Goal: Task Accomplishment & Management: Manage account settings

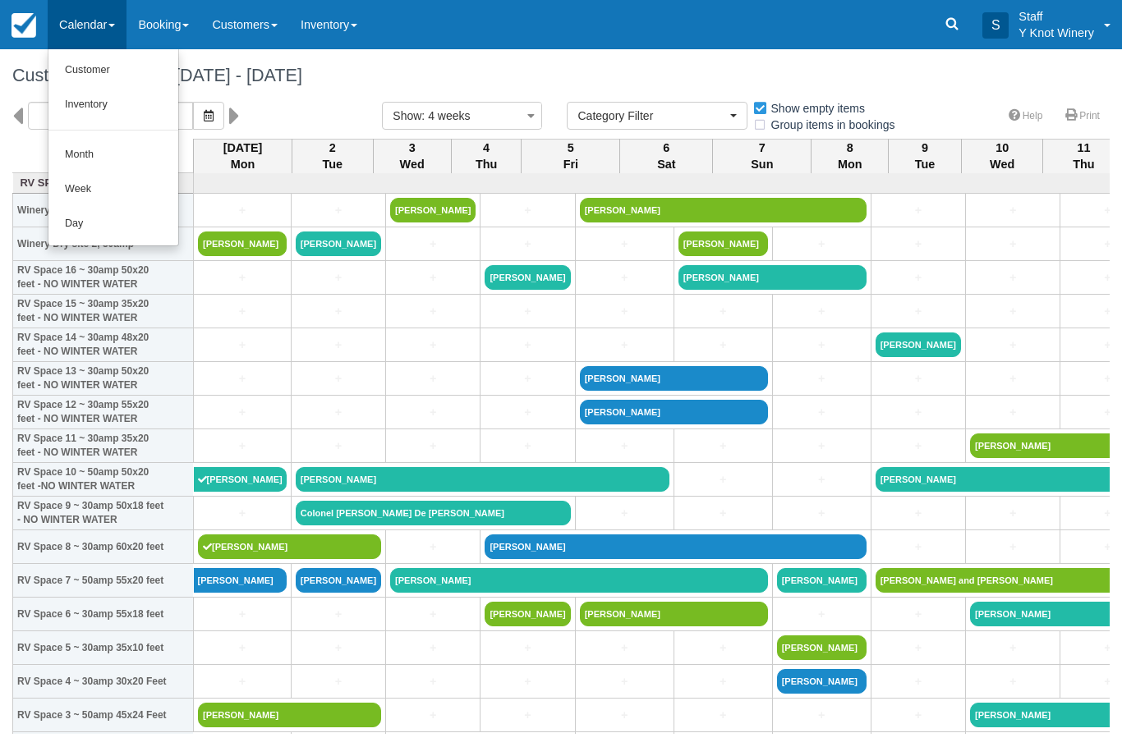
select select
click at [102, 71] on link "Customer" at bounding box center [113, 70] width 130 height 34
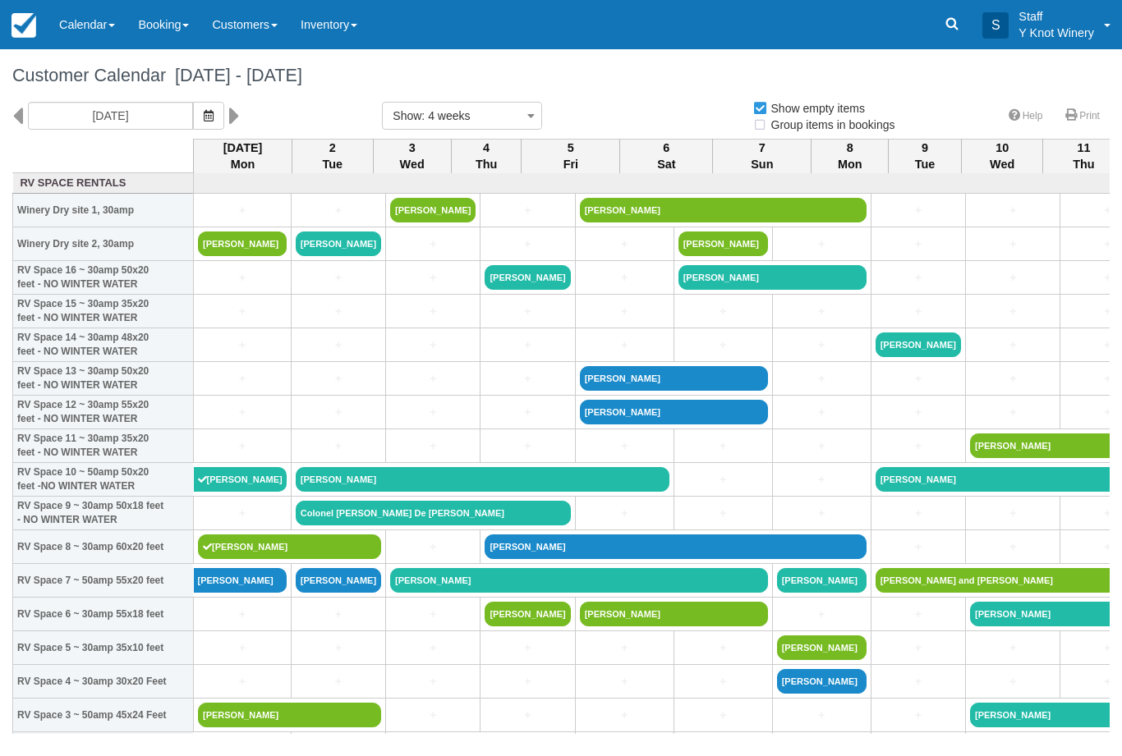
select select
click at [204, 114] on icon "button" at bounding box center [209, 115] width 10 height 11
select select
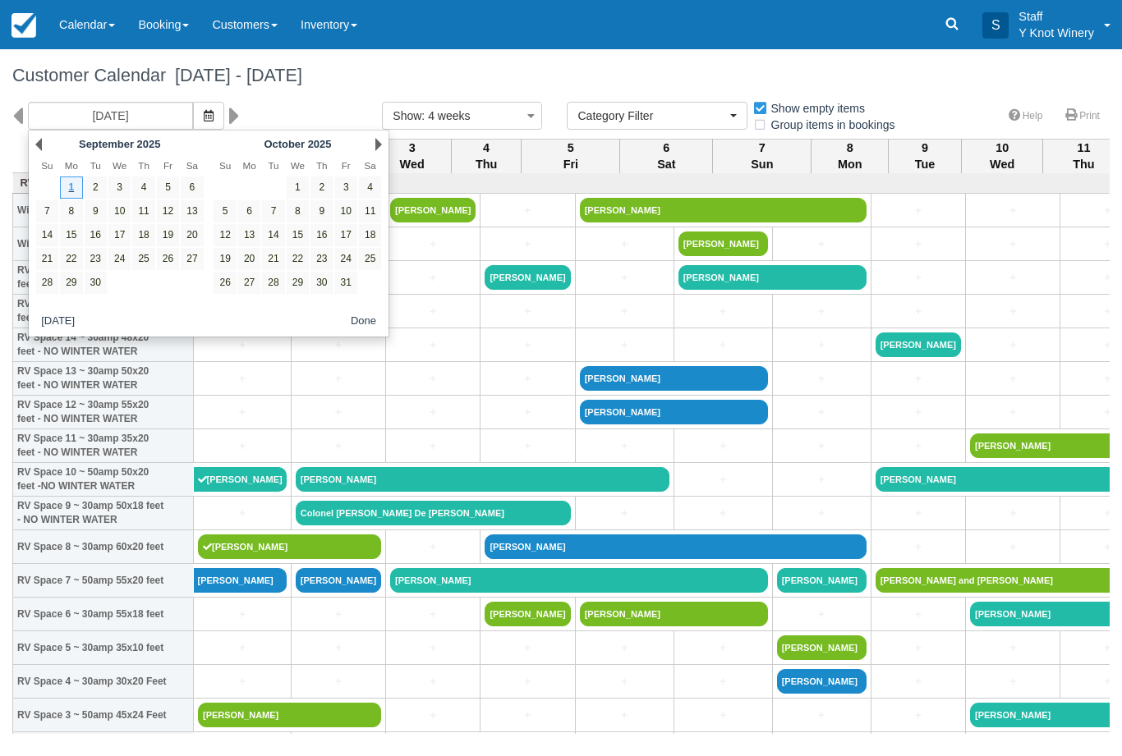
click at [97, 236] on link "16" at bounding box center [96, 235] width 22 height 22
type input "09/16/25"
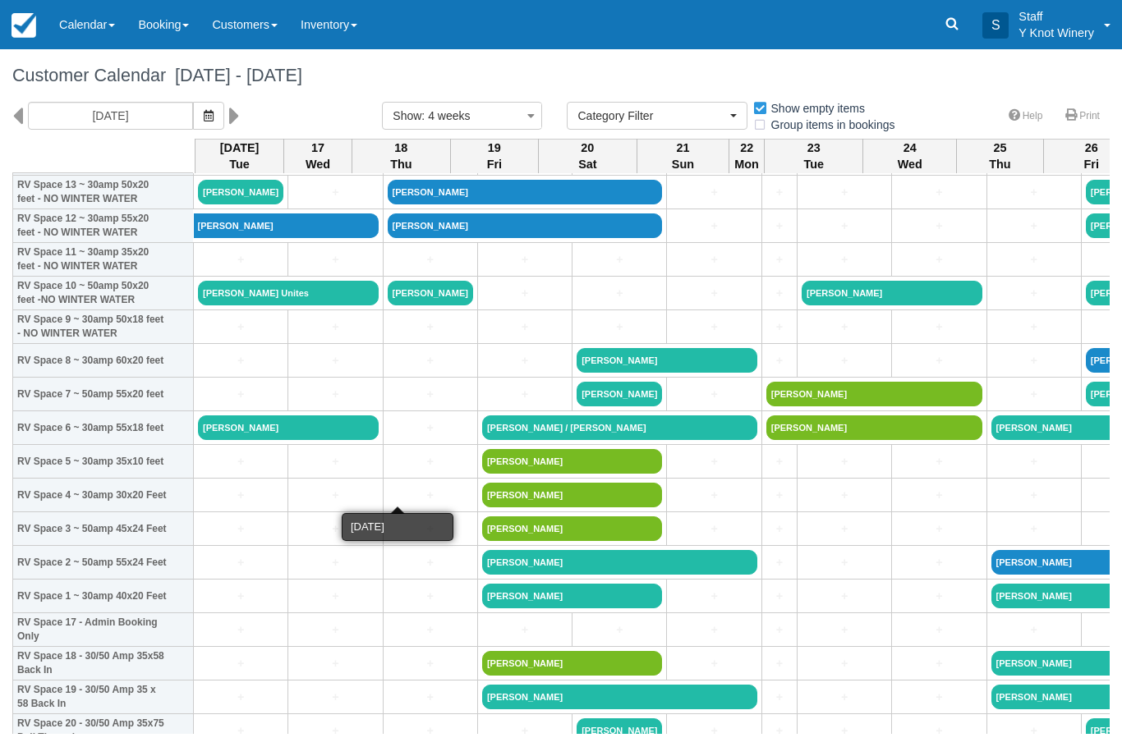
scroll to position [186, 0]
click at [238, 571] on link "+" at bounding box center [240, 562] width 85 height 17
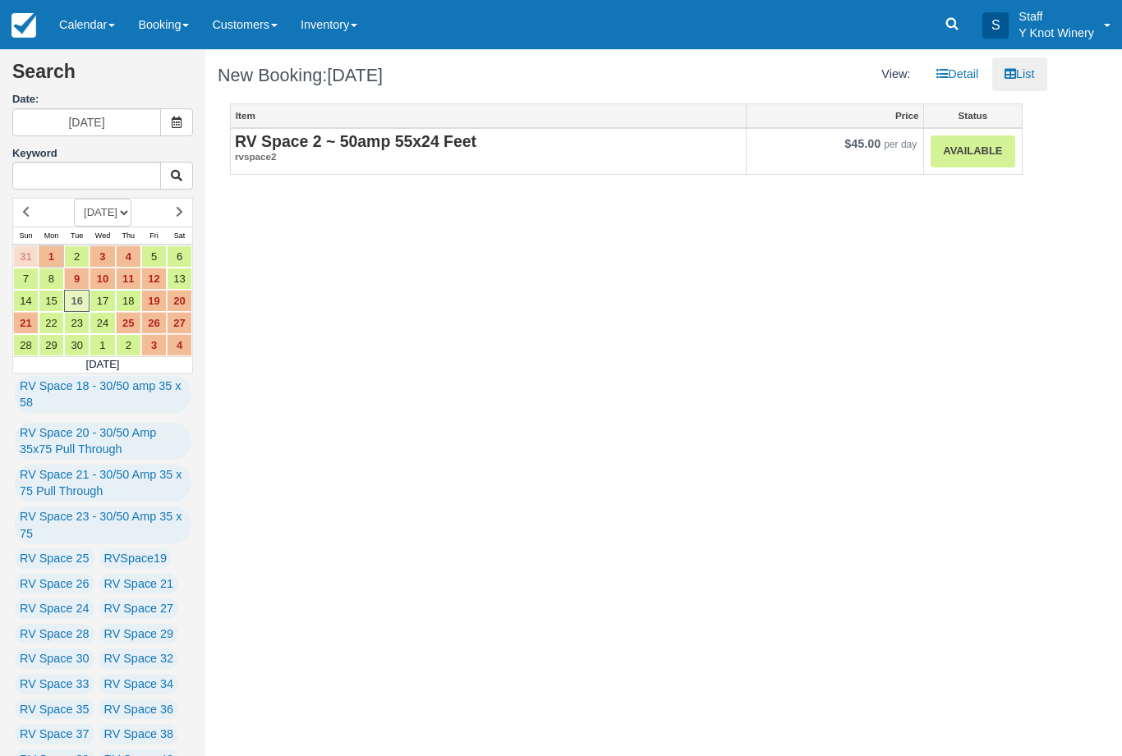
click at [966, 154] on link "Available" at bounding box center [972, 151] width 84 height 32
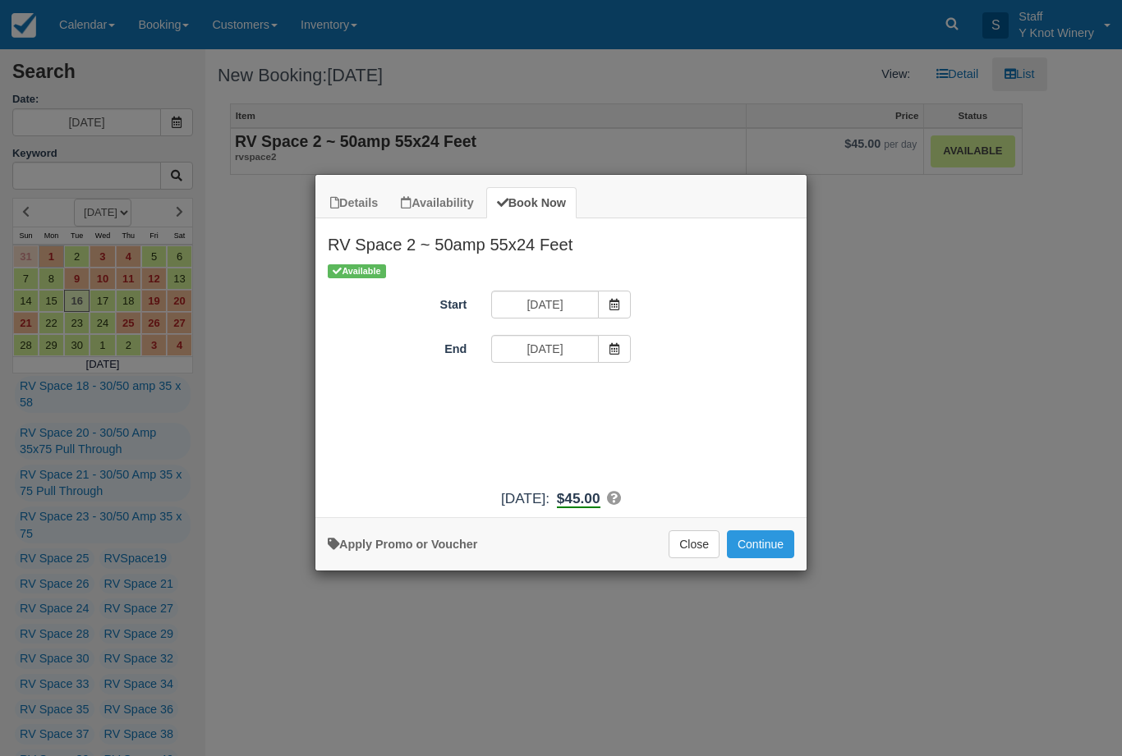
click at [613, 343] on icon "Item Modal" at bounding box center [613, 348] width 11 height 11
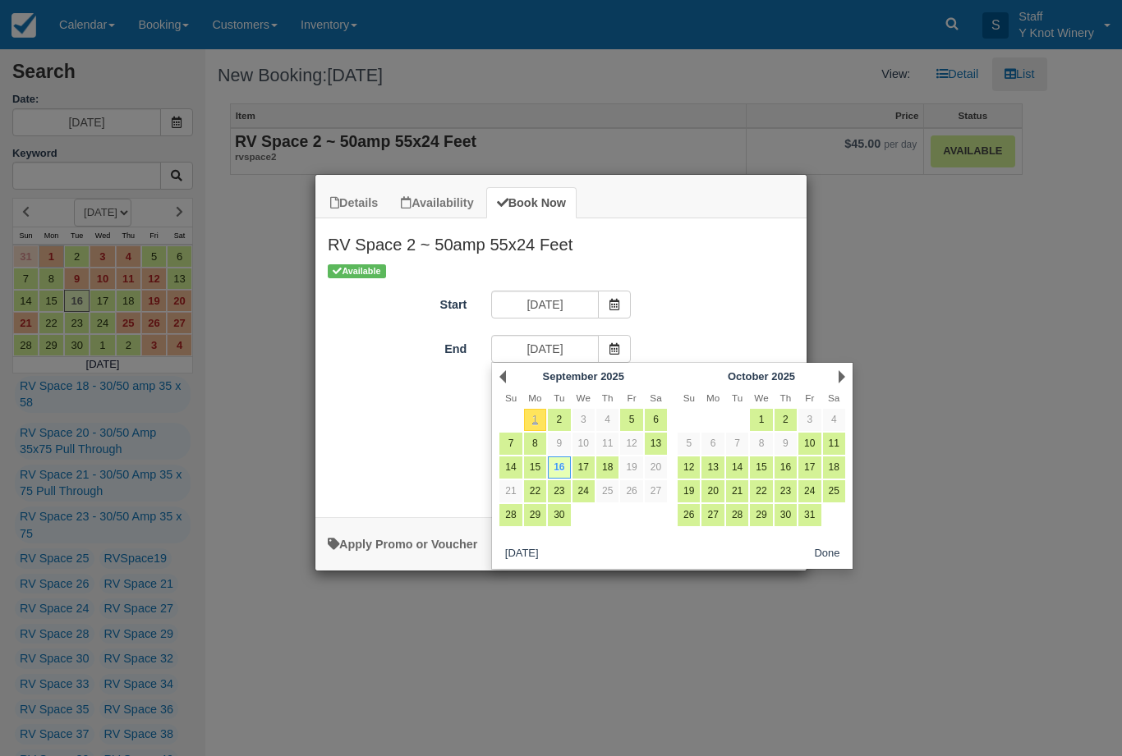
click at [587, 467] on link "17" at bounding box center [583, 468] width 22 height 22
type input "09/17/25"
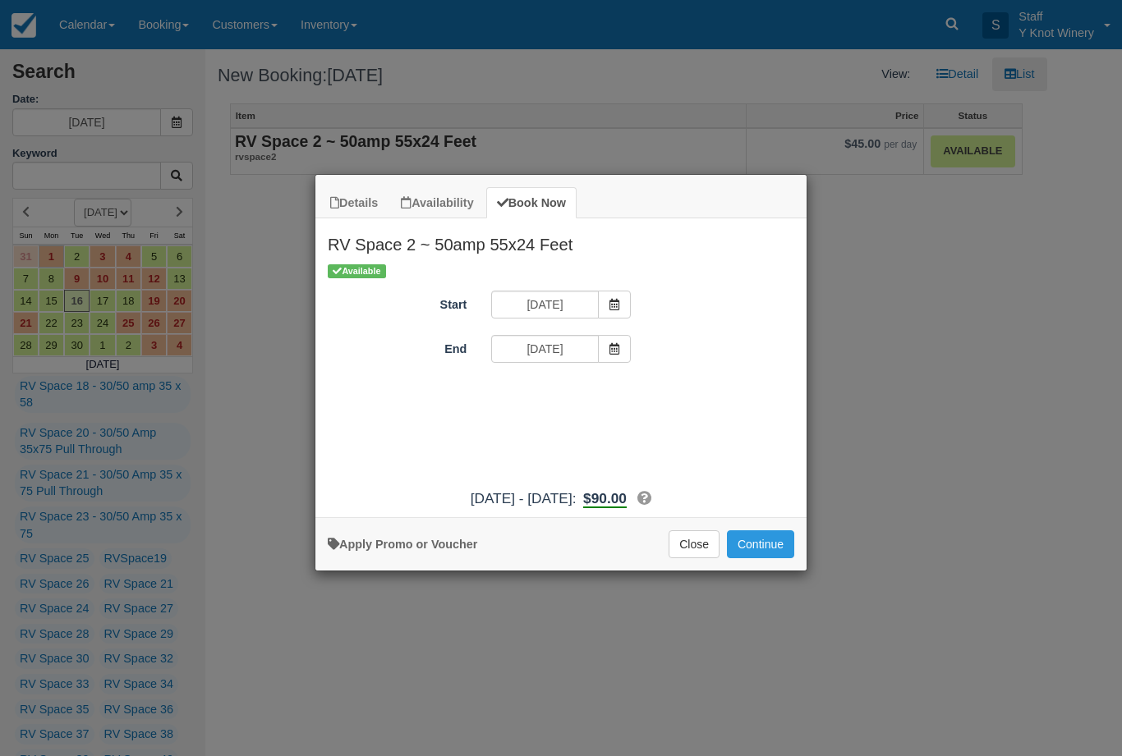
click at [763, 555] on button "Continue" at bounding box center [760, 544] width 67 height 28
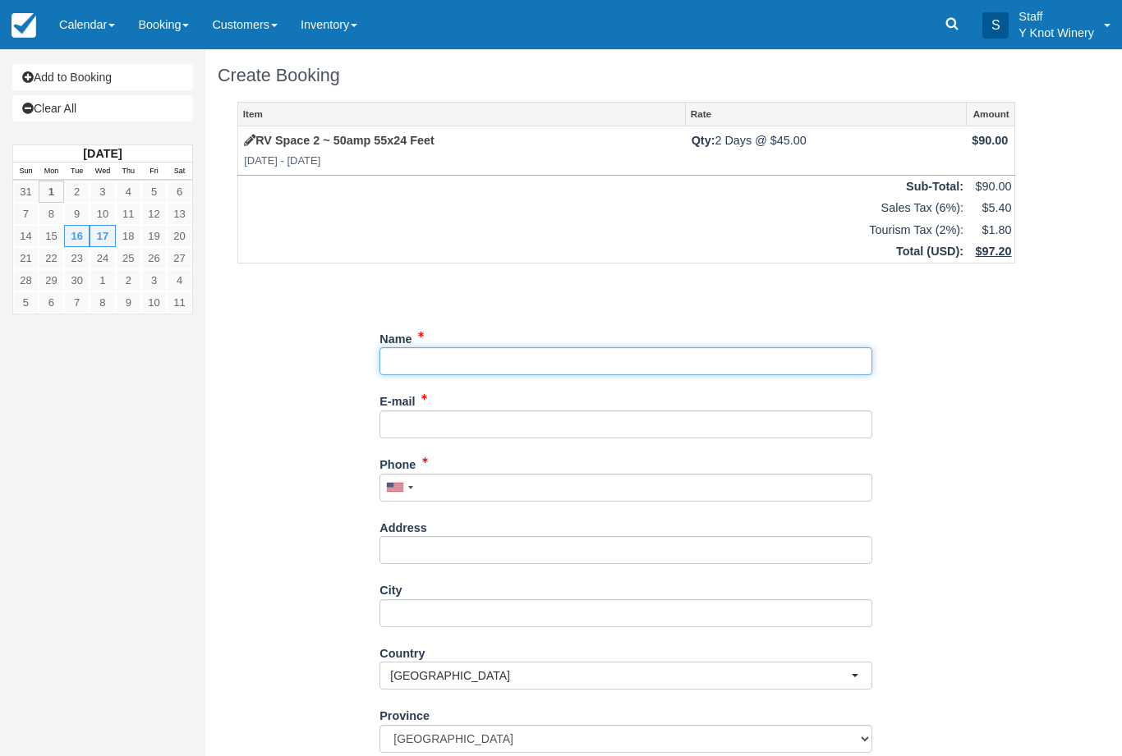
click at [437, 356] on input "Name" at bounding box center [625, 361] width 493 height 28
type input "Charles Hagadorn"
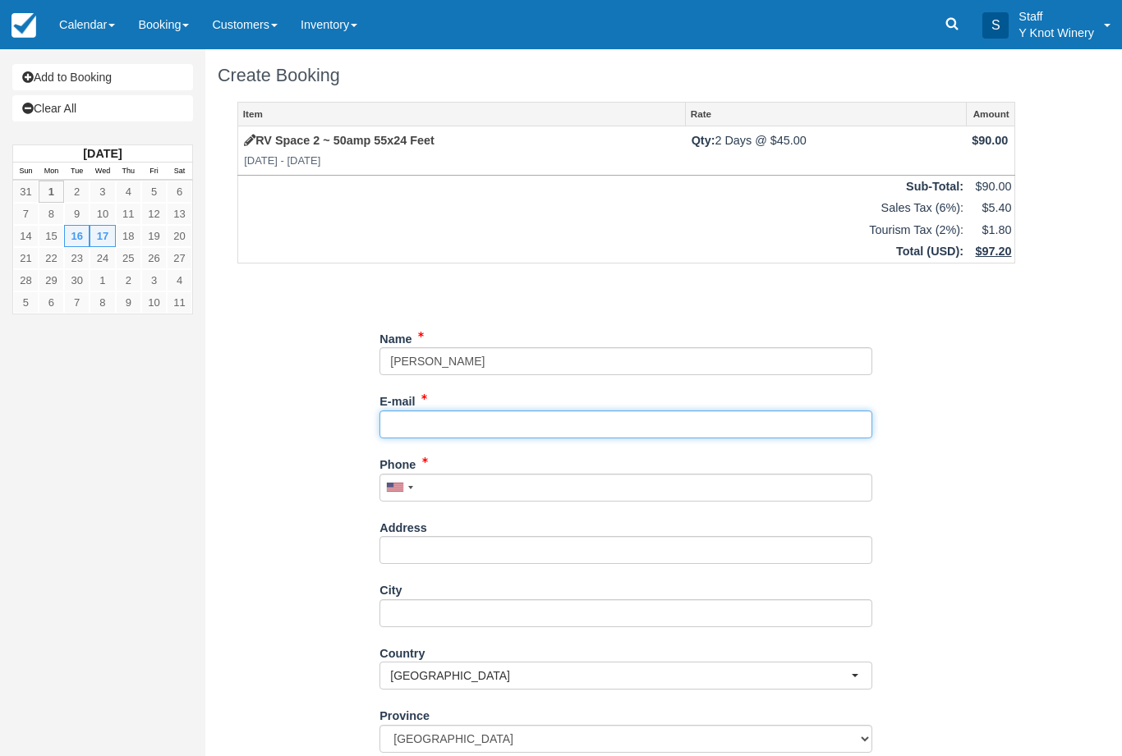
click at [441, 417] on input "E-mail" at bounding box center [625, 425] width 493 height 28
type input "dumbo6@comcast.net"
click at [466, 464] on div "Phone United States +1 Canada +1 United Kingdom +44 Afghanistan (‫افغانستان‬‎) …" at bounding box center [625, 476] width 493 height 51
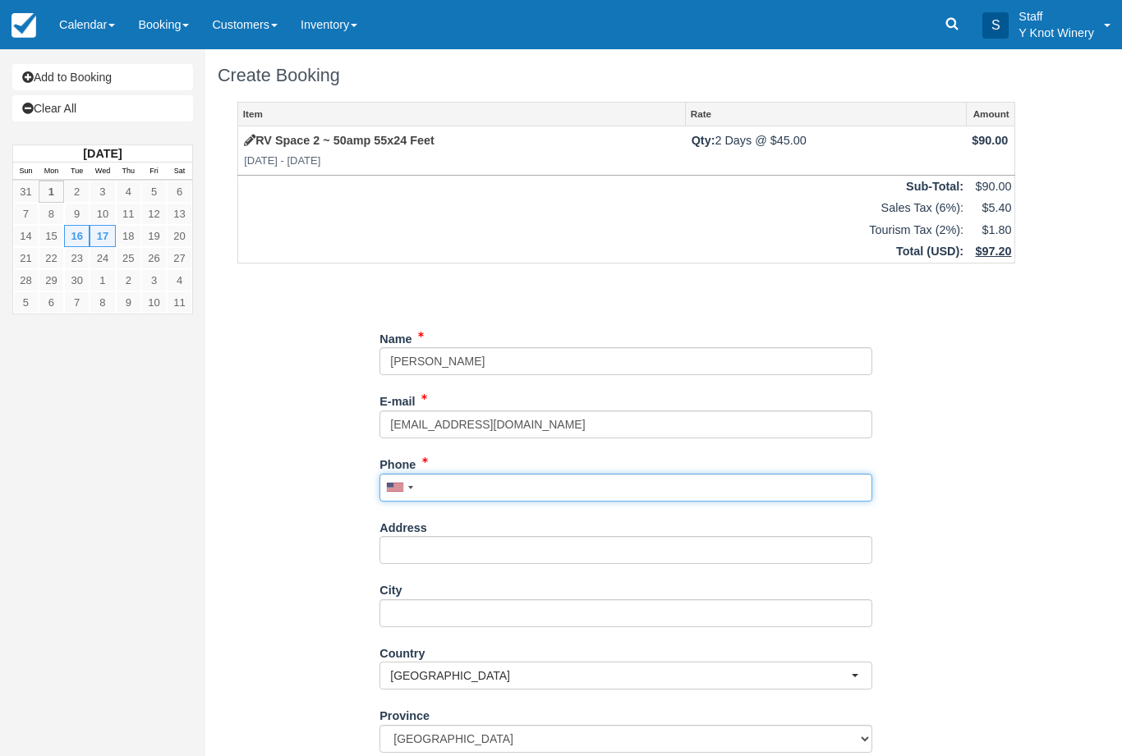
click at [459, 484] on input "Phone" at bounding box center [625, 488] width 493 height 28
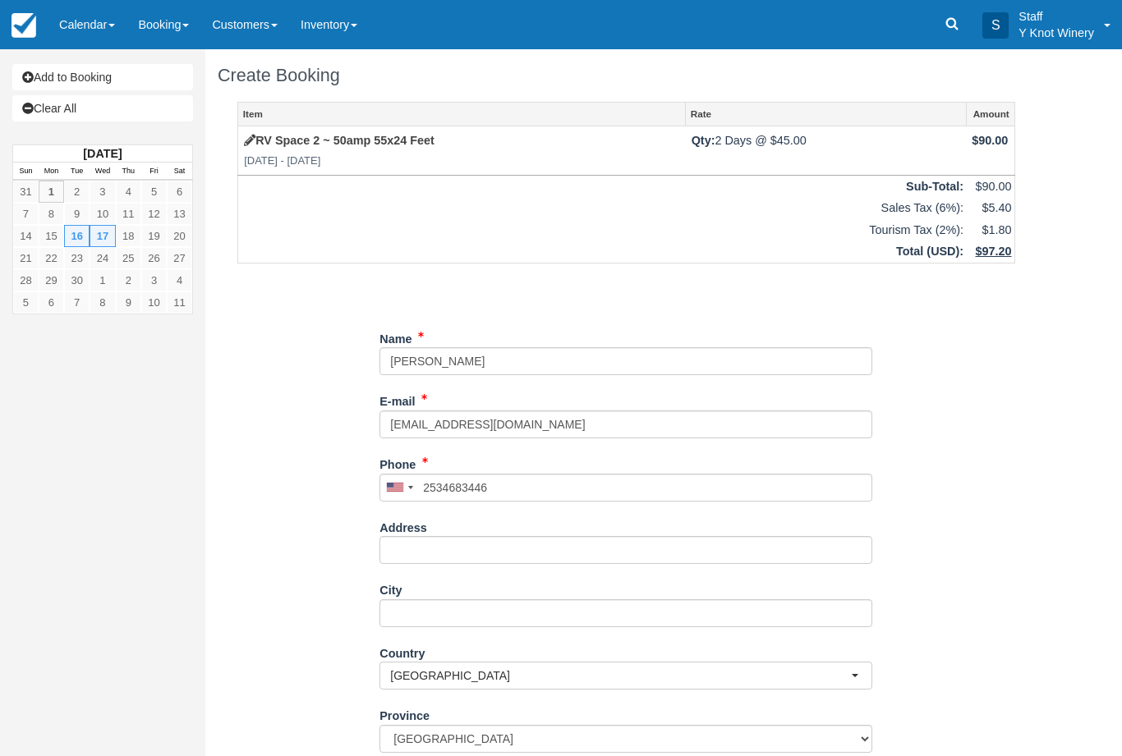
type input "+12534683446"
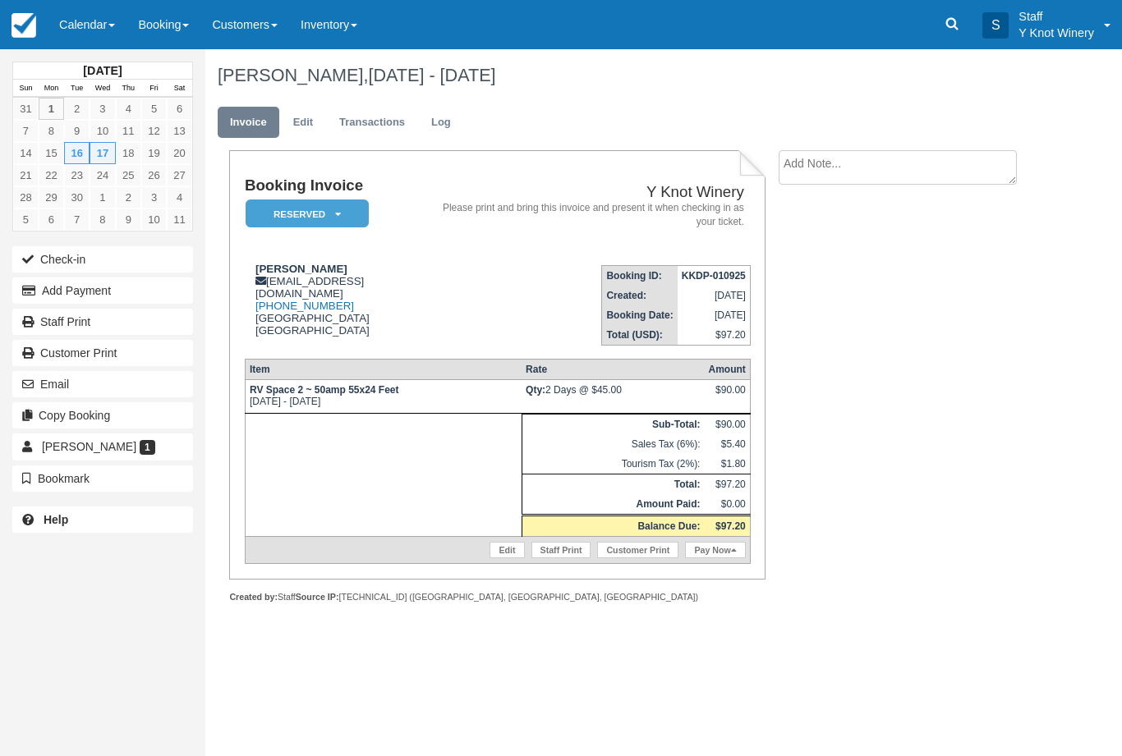
click at [92, 26] on link "Calendar" at bounding box center [87, 24] width 79 height 49
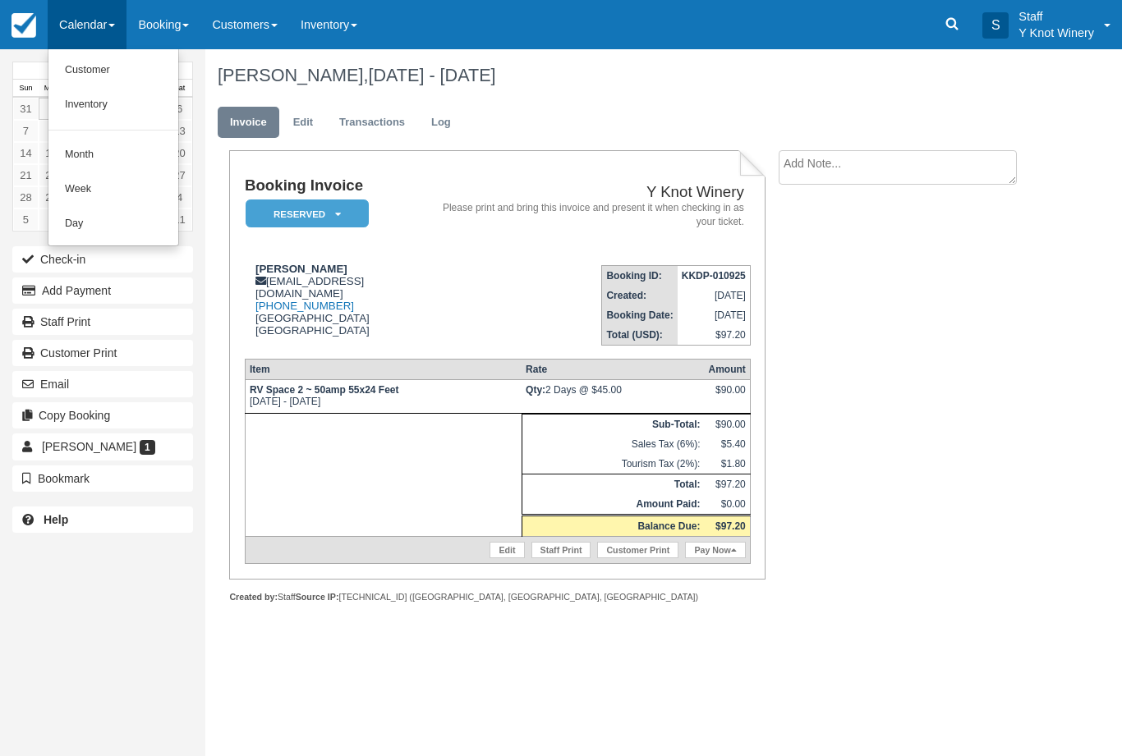
click at [118, 80] on link "Customer" at bounding box center [113, 70] width 130 height 34
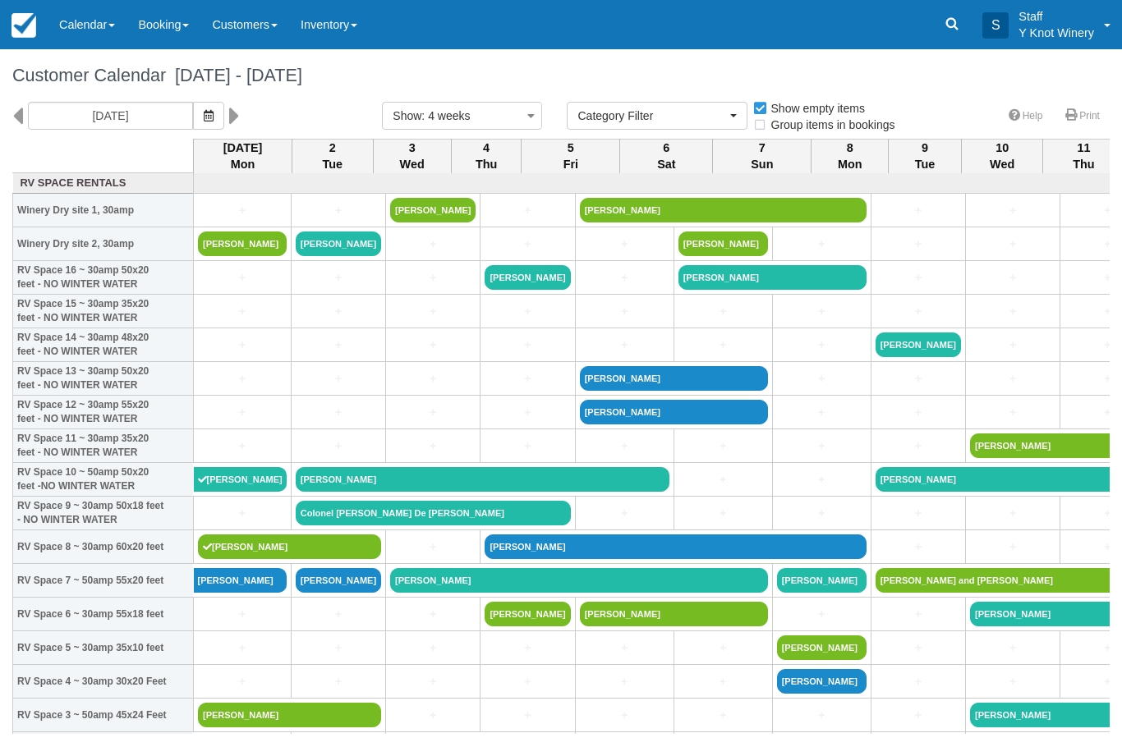
select select
click at [112, 20] on link "Calendar" at bounding box center [87, 24] width 79 height 49
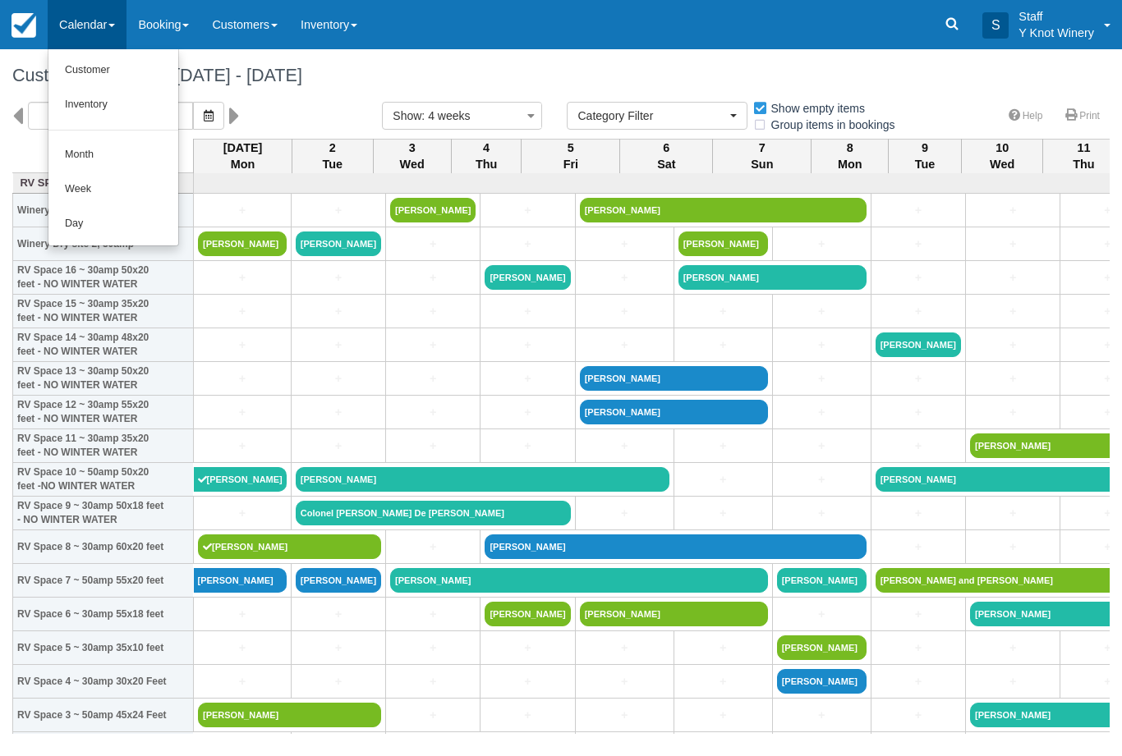
click at [104, 69] on link "Customer" at bounding box center [113, 70] width 130 height 34
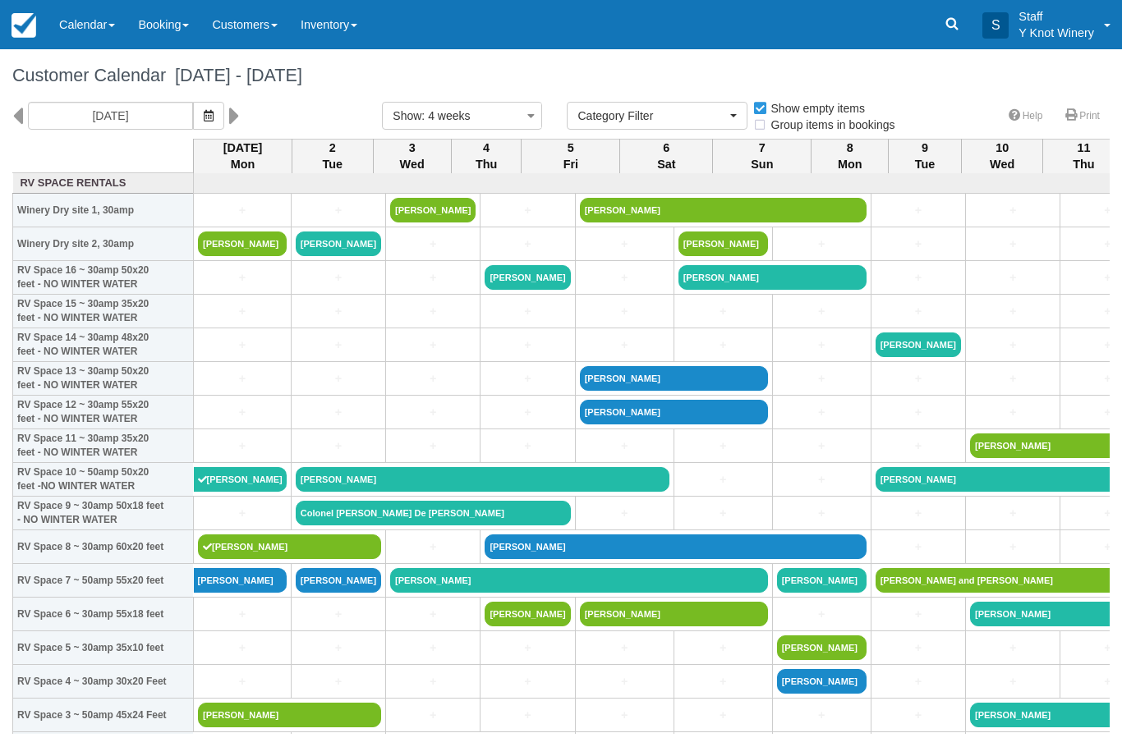
select select
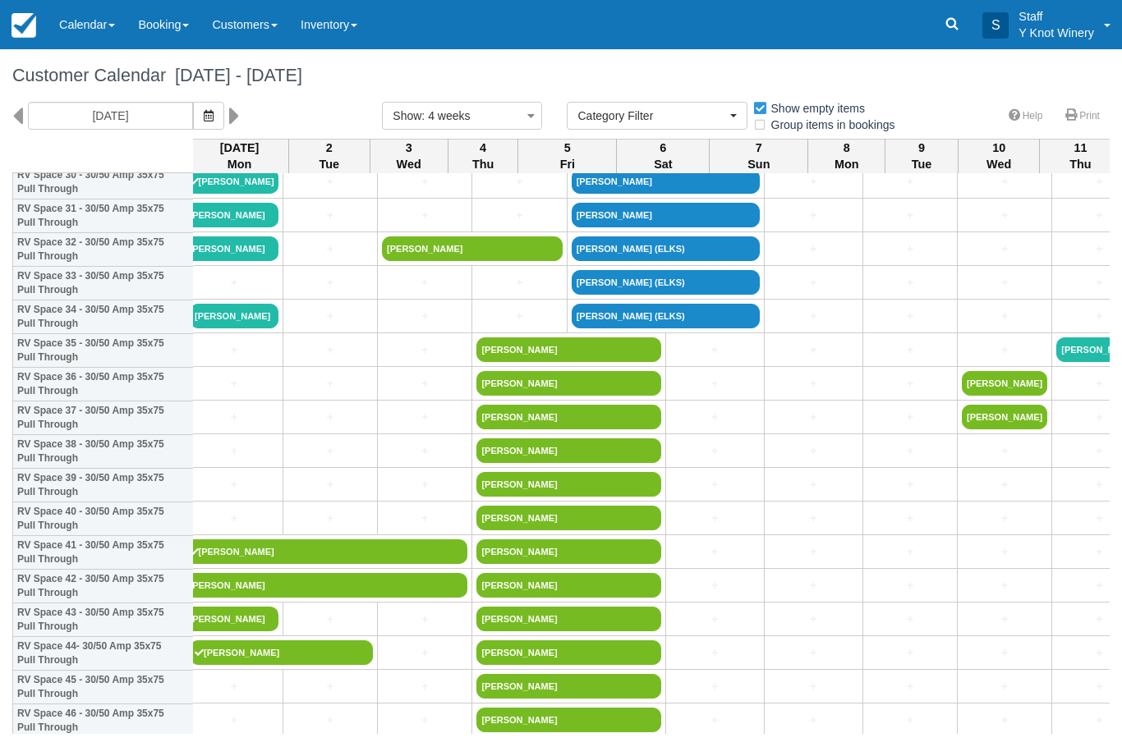
scroll to position [1076, 4]
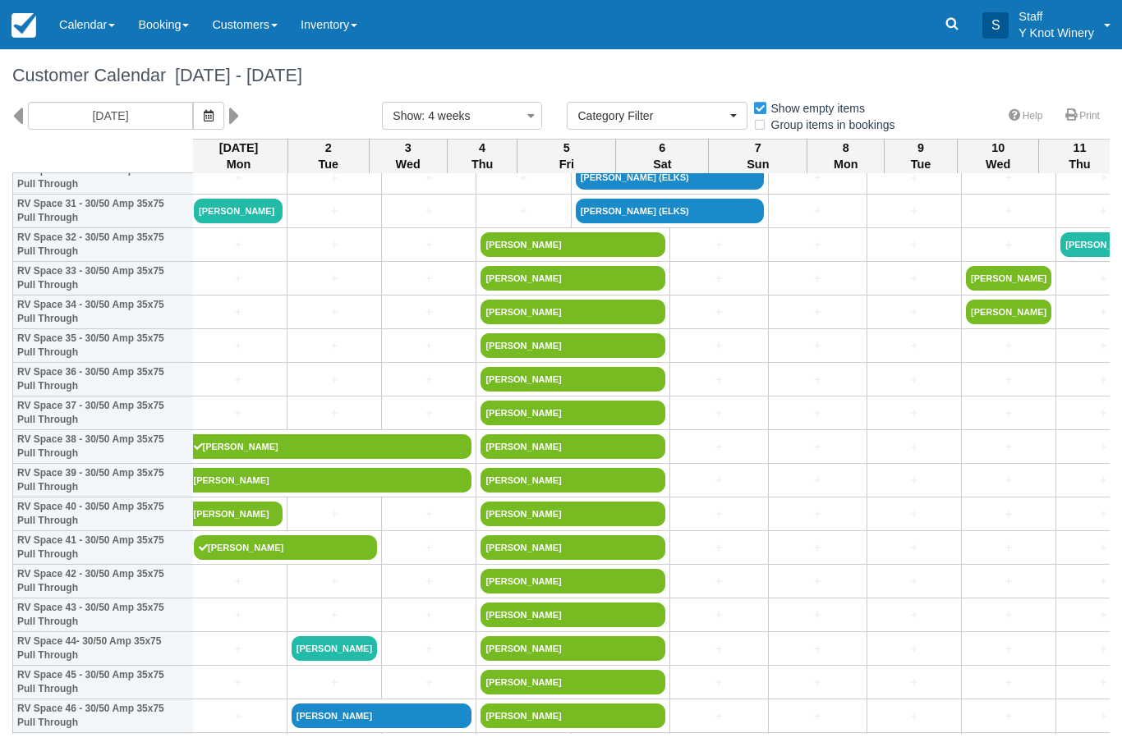
click at [234, 254] on link "+" at bounding box center [238, 244] width 89 height 17
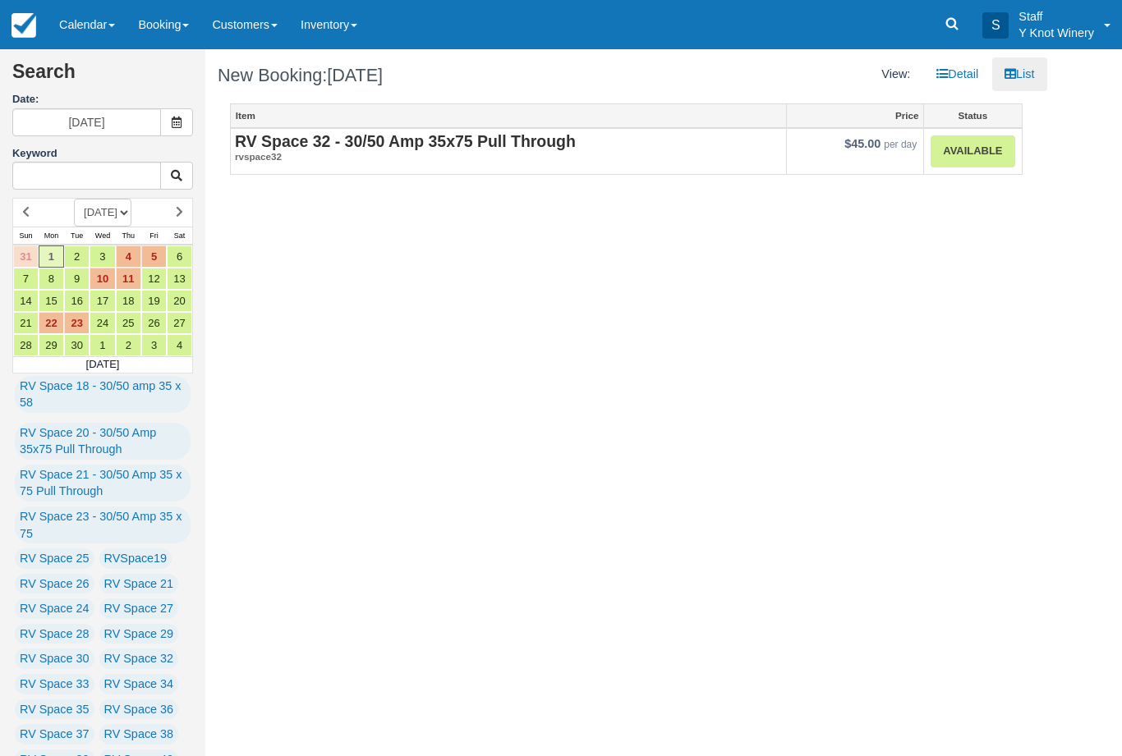
click at [964, 148] on link "Available" at bounding box center [972, 151] width 84 height 32
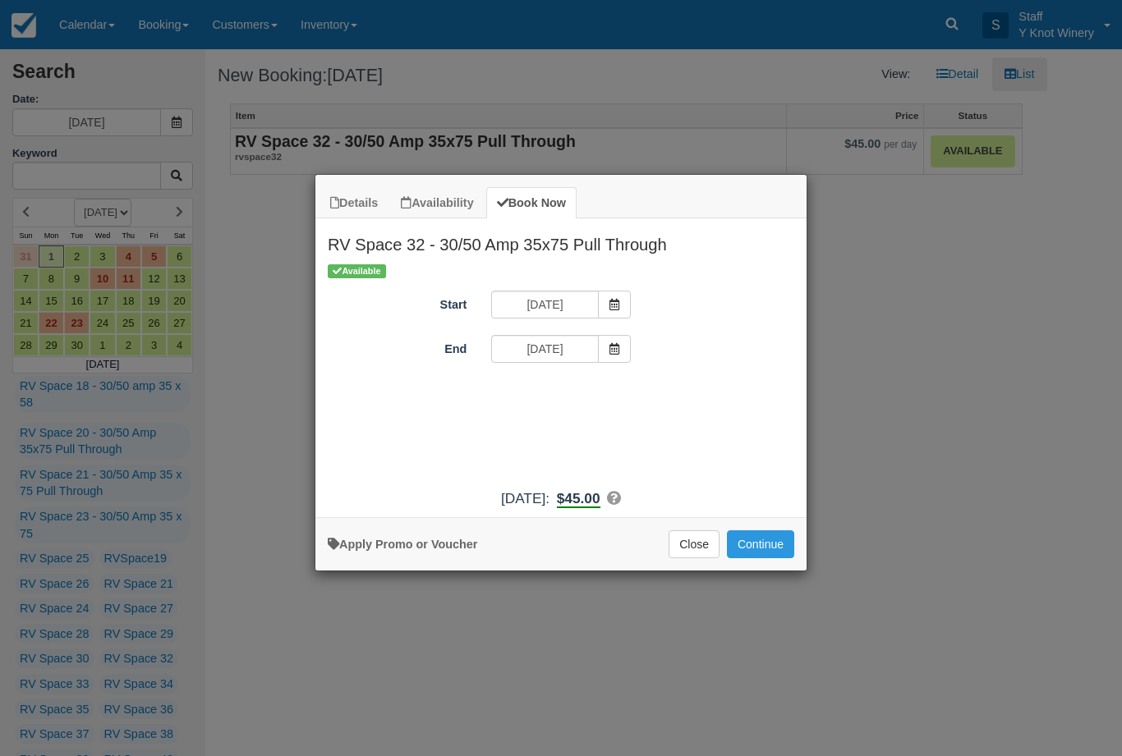
click at [767, 558] on button "Continue" at bounding box center [760, 544] width 67 height 28
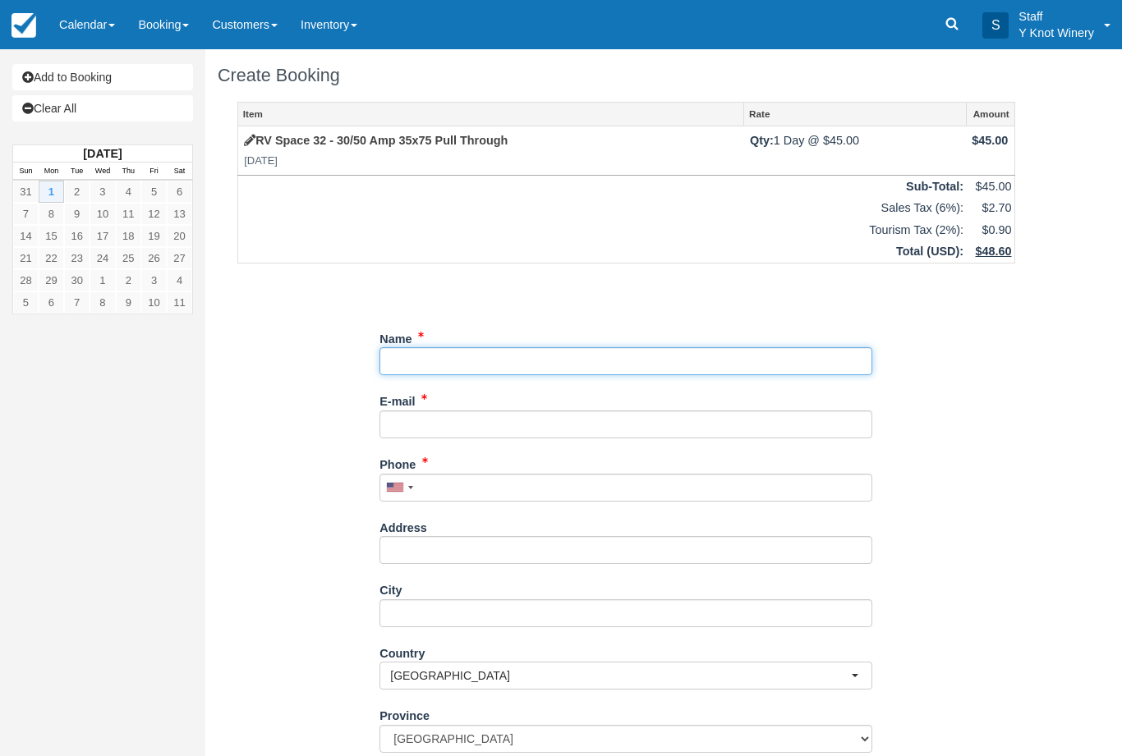
click at [476, 352] on input "Name" at bounding box center [625, 361] width 493 height 28
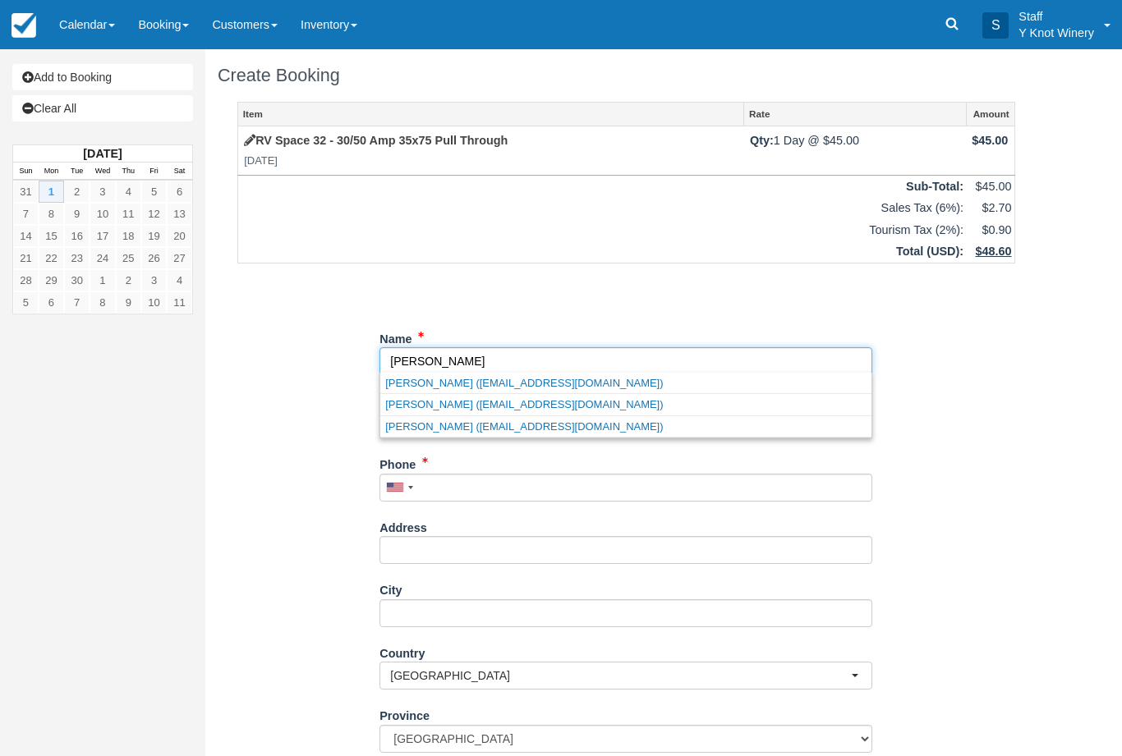
click at [510, 406] on link "Derrick judd (muddybikess@gmail.com)" at bounding box center [625, 404] width 491 height 21
type input "[PERSON_NAME]"
type input "muddybikess@gmail.com"
type input "+18019400093"
select select "US"
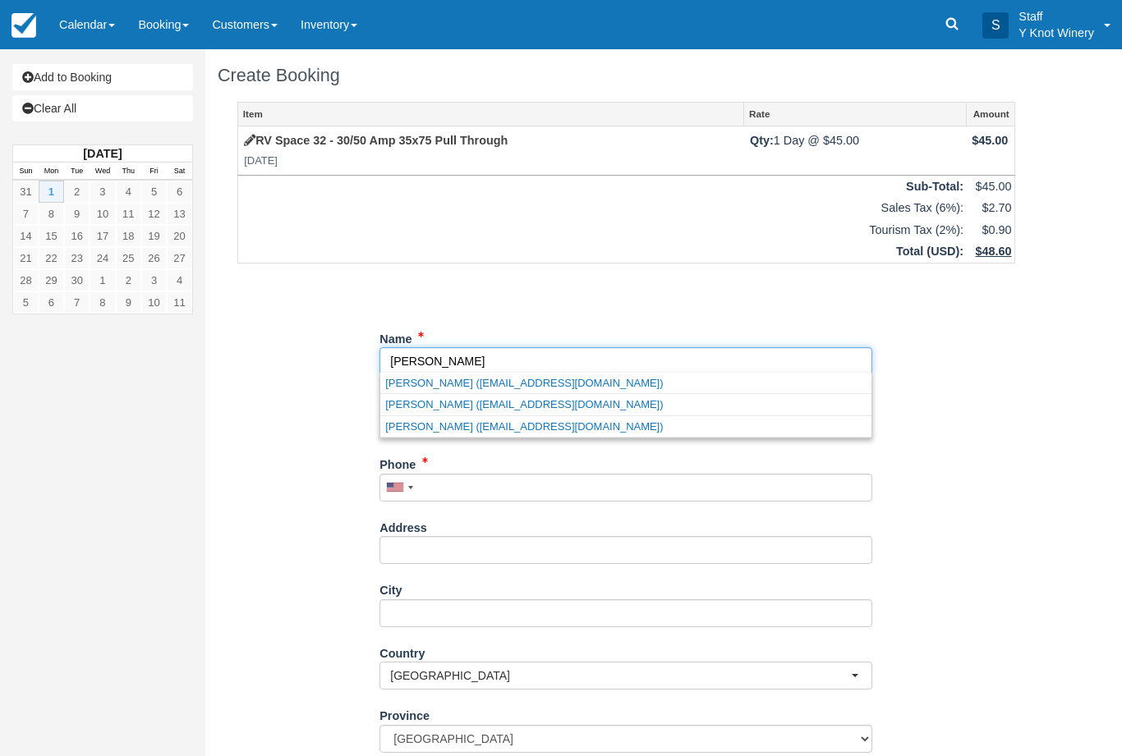
select select
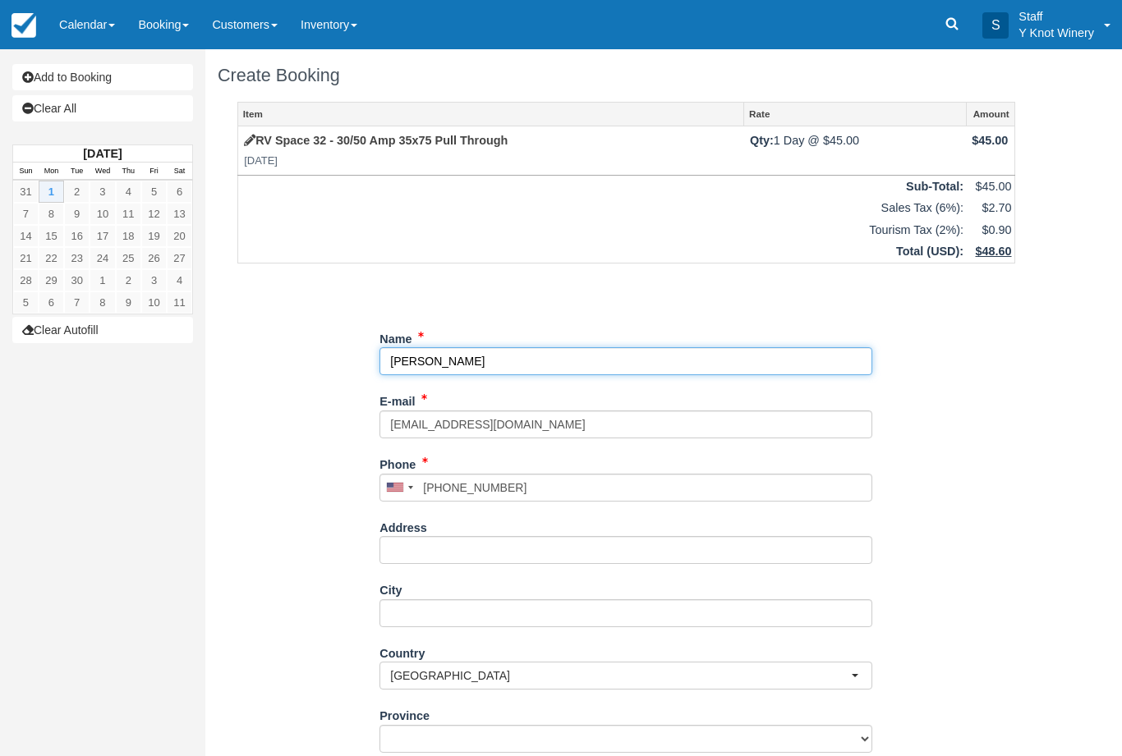
select select "CA"
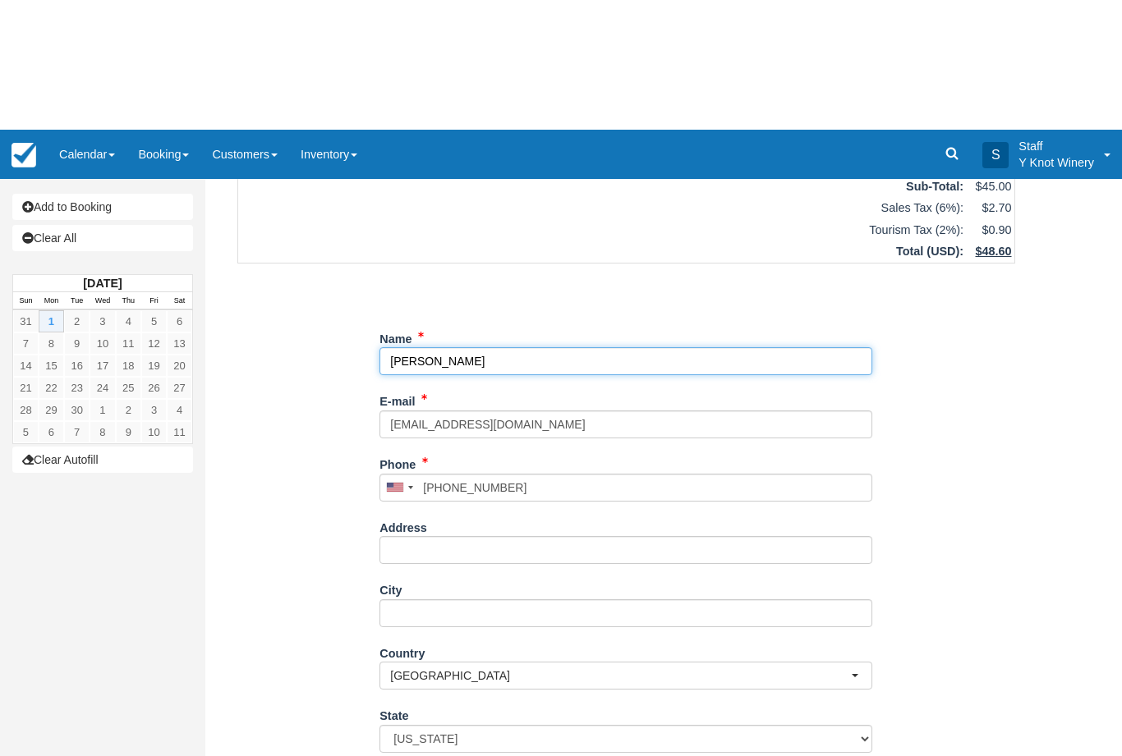
scroll to position [132, 0]
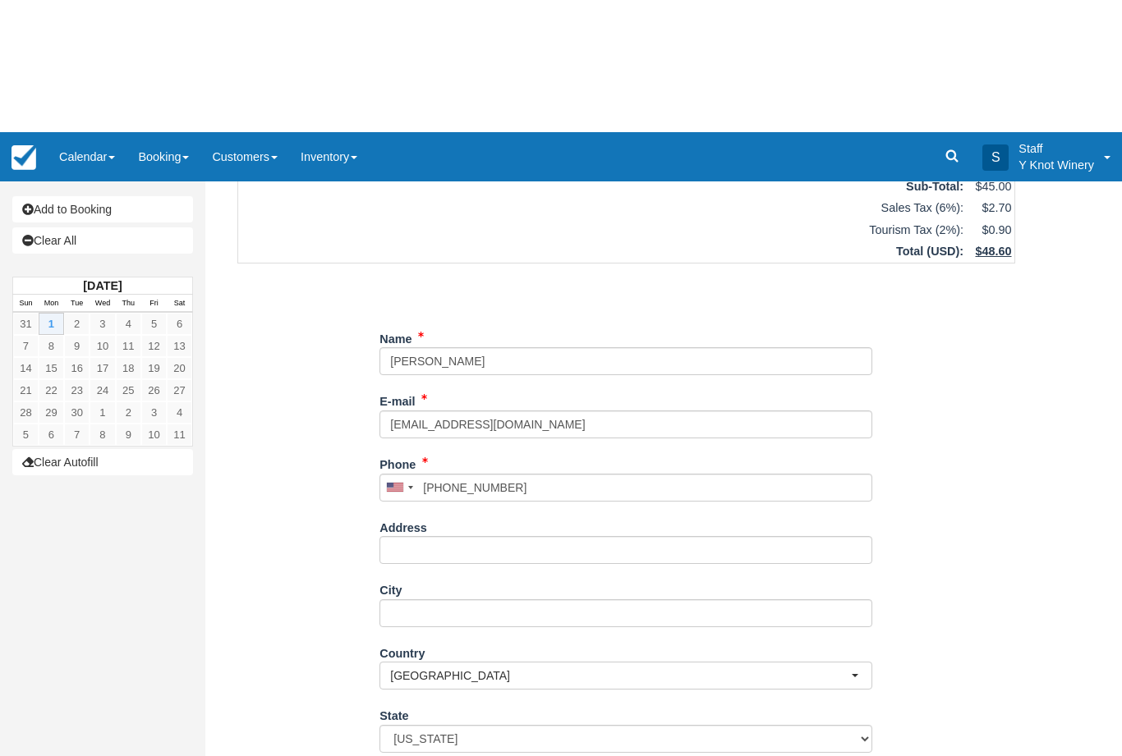
click at [291, 717] on div "Item Rate Amount RV Space 32 - 30/50 Amp 35x75 Pull Through Mon Sep 1, 2025 Qty…" at bounding box center [626, 373] width 817 height 806
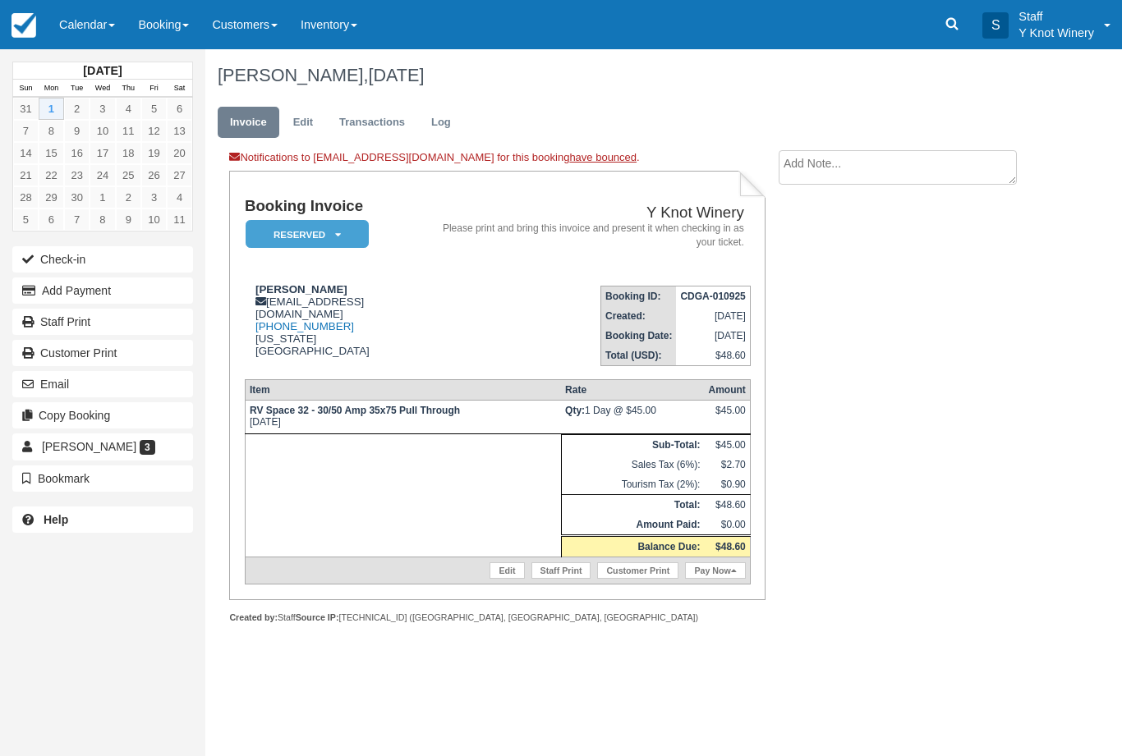
click at [502, 579] on link "Edit" at bounding box center [506, 570] width 34 height 16
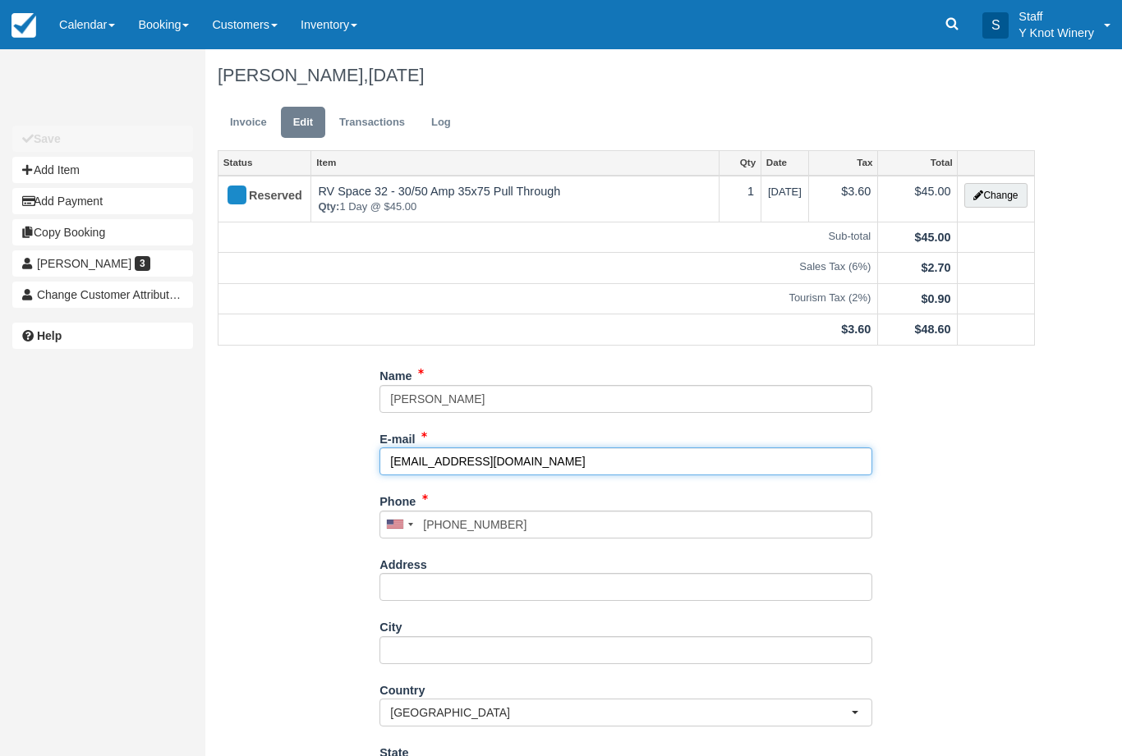
click at [452, 458] on input "muddybikess@gmail.com" at bounding box center [625, 462] width 493 height 28
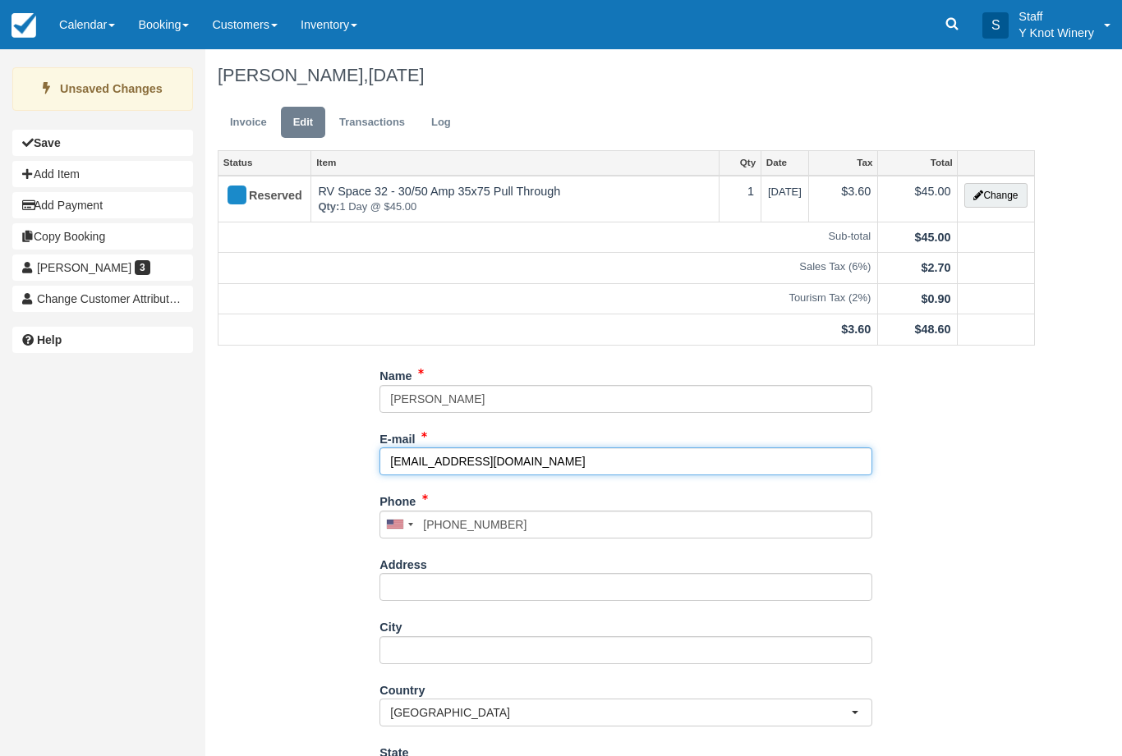
type input "[EMAIL_ADDRESS][DOMAIN_NAME]"
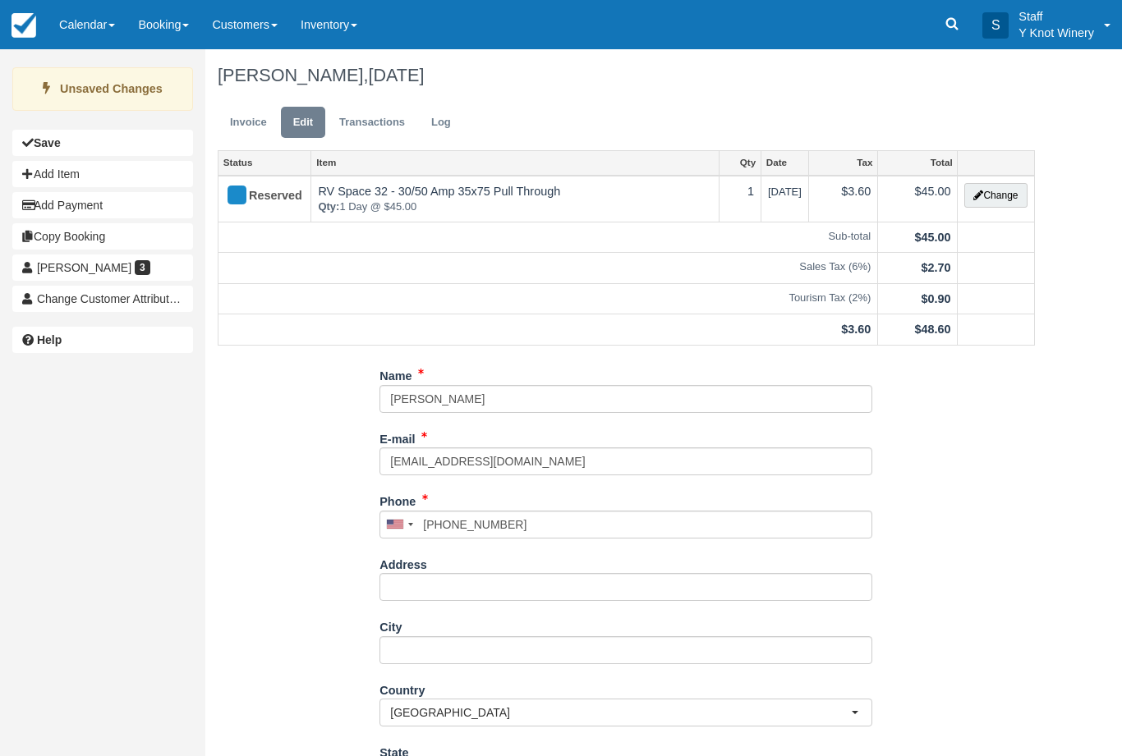
type input "+18019400093"
click at [87, 19] on link "Calendar" at bounding box center [87, 24] width 79 height 49
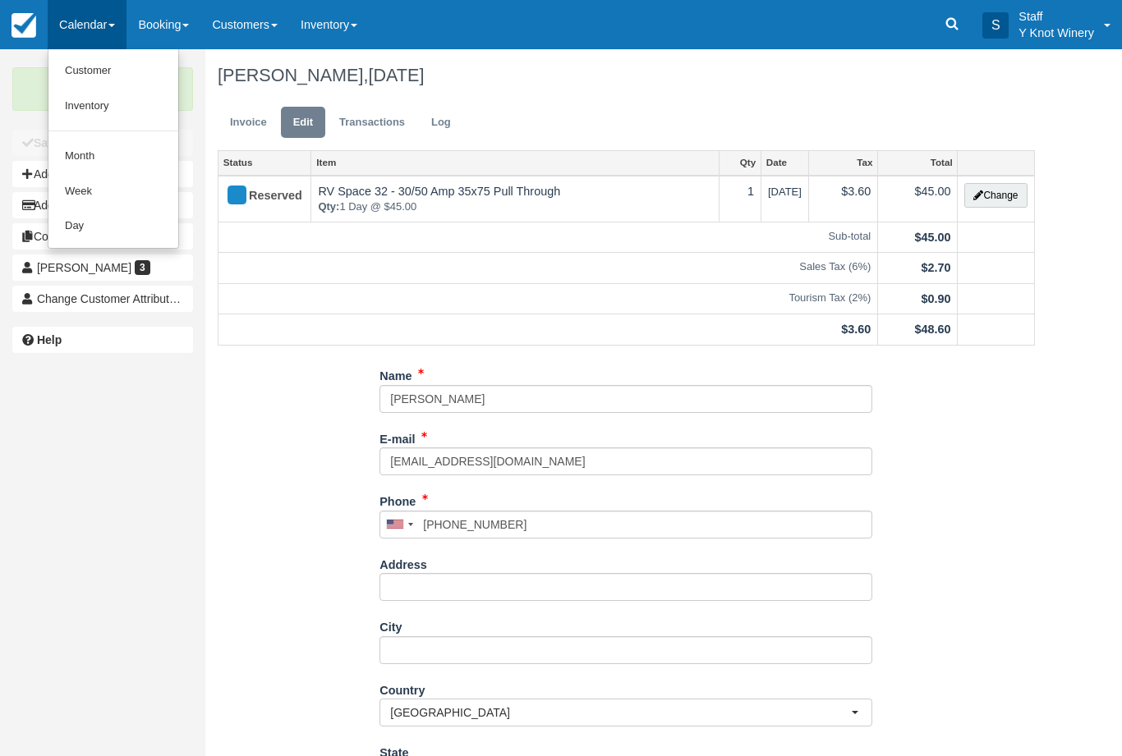
click at [102, 65] on link "Customer" at bounding box center [113, 70] width 130 height 35
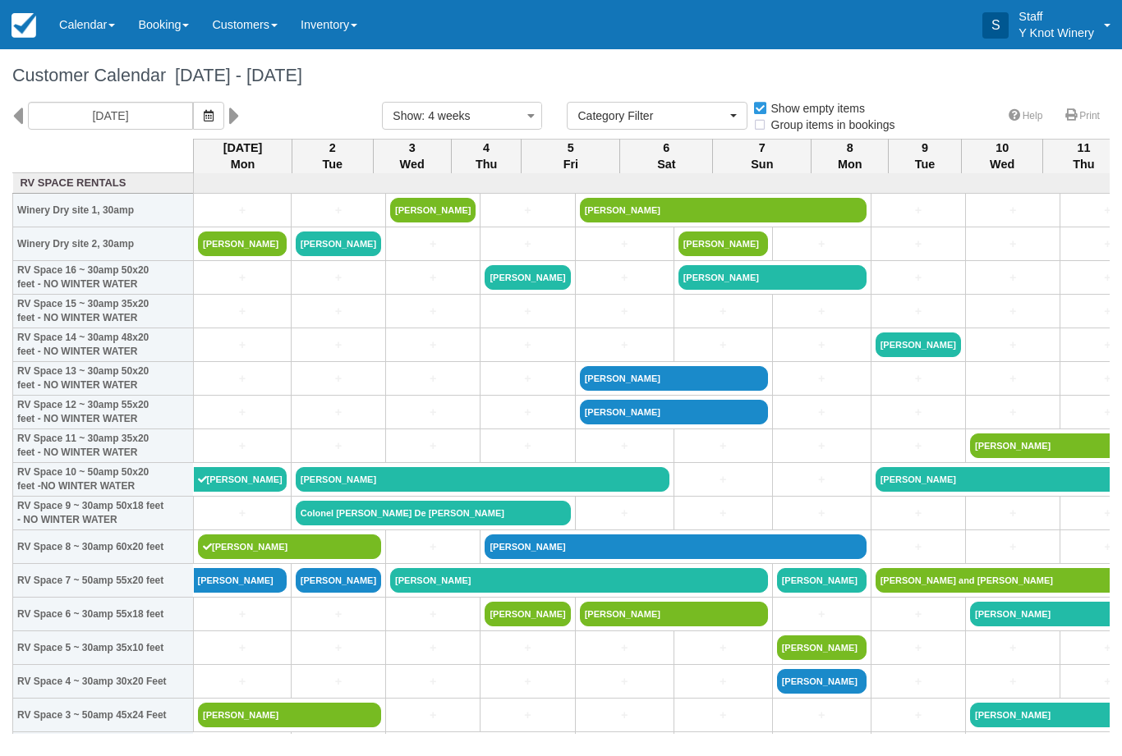
select select
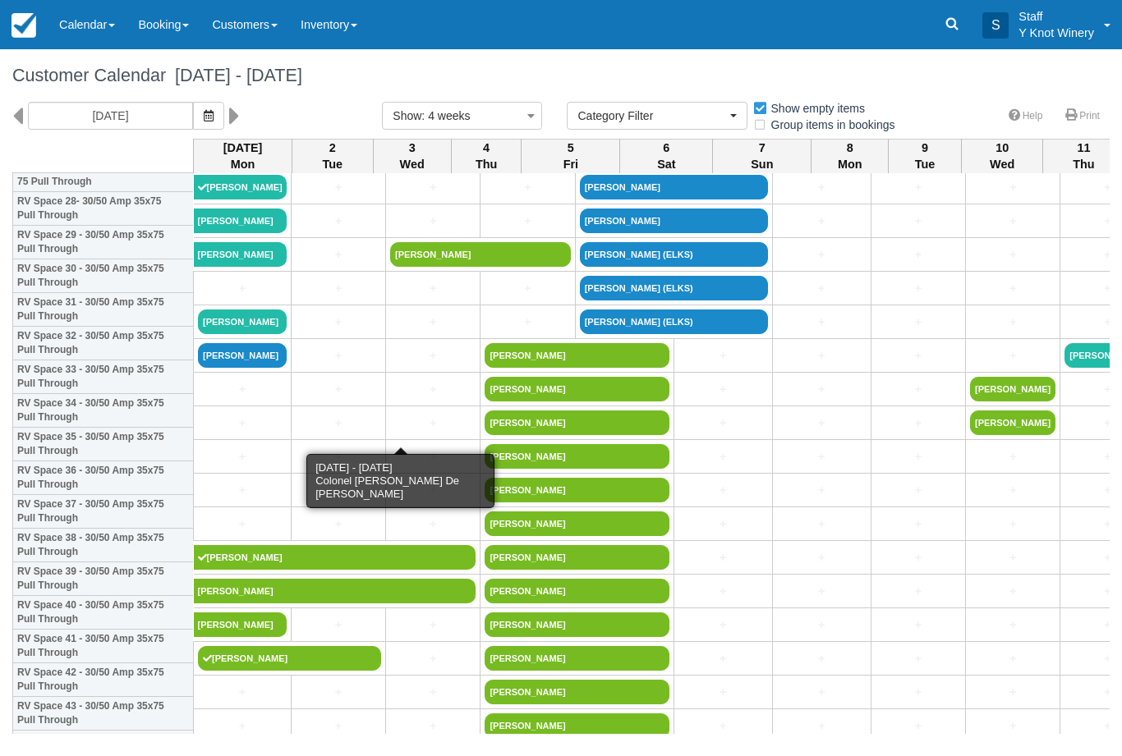
scroll to position [964, 0]
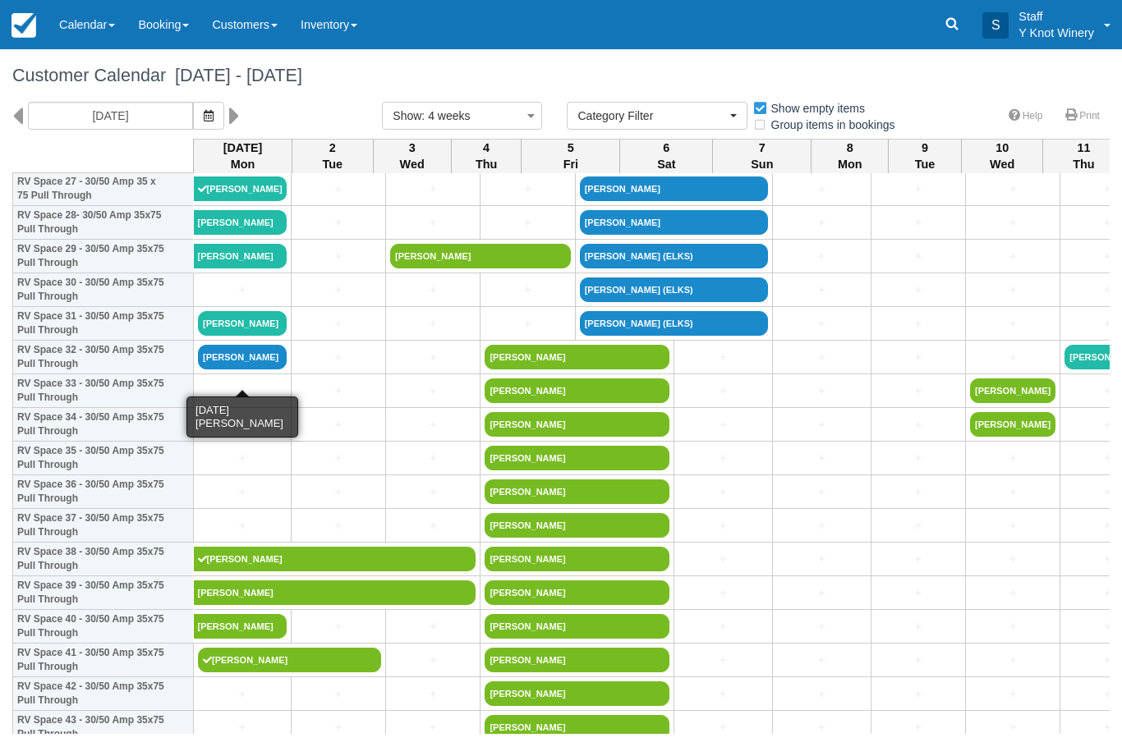
click at [244, 370] on link "[PERSON_NAME]" at bounding box center [242, 357] width 89 height 25
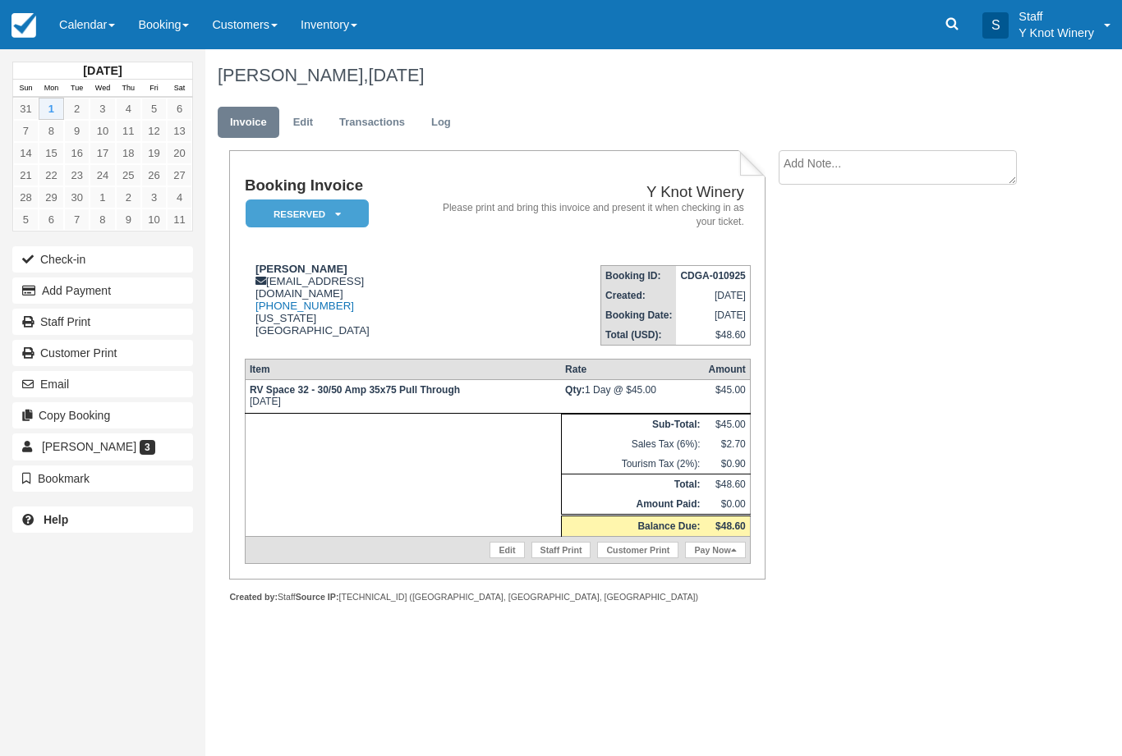
click at [96, 259] on button "Check-in" at bounding box center [102, 259] width 181 height 26
